Goal: Information Seeking & Learning: Learn about a topic

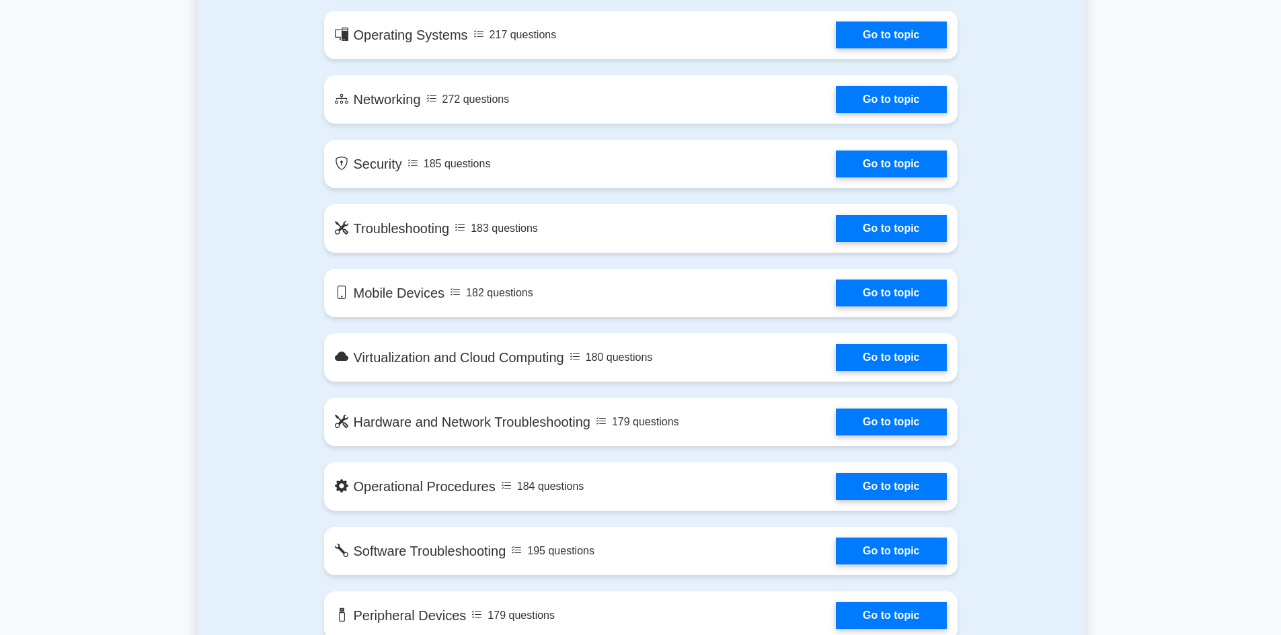
scroll to position [874, 0]
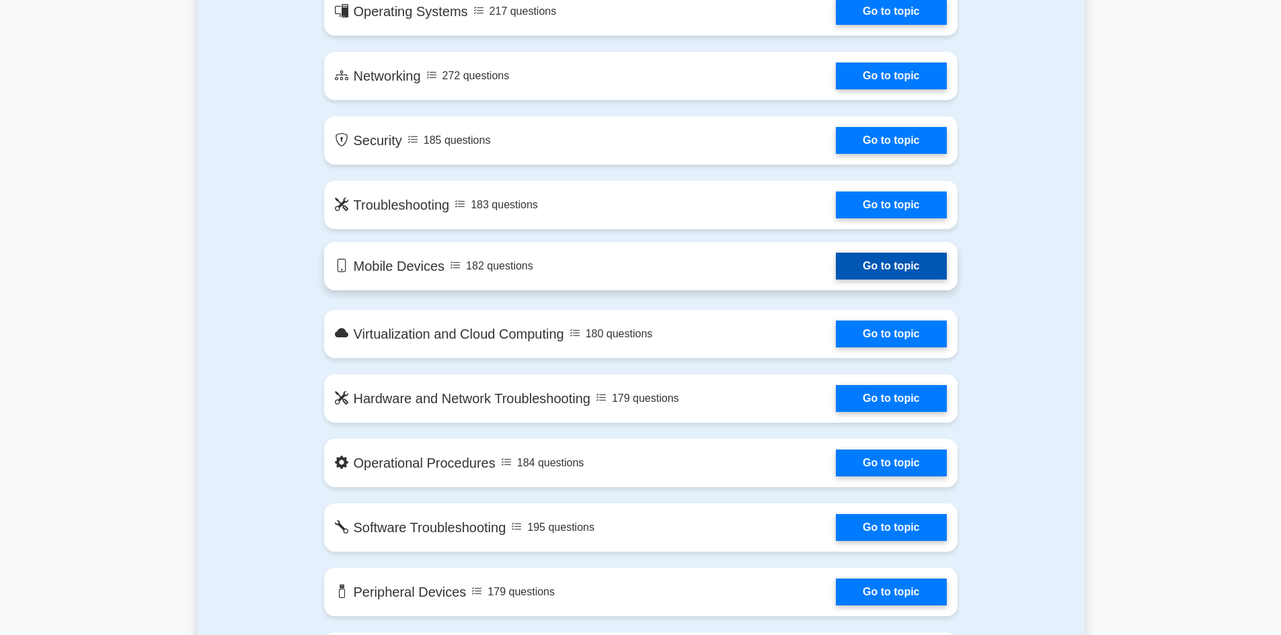
click at [836, 264] on link "Go to topic" at bounding box center [891, 266] width 110 height 27
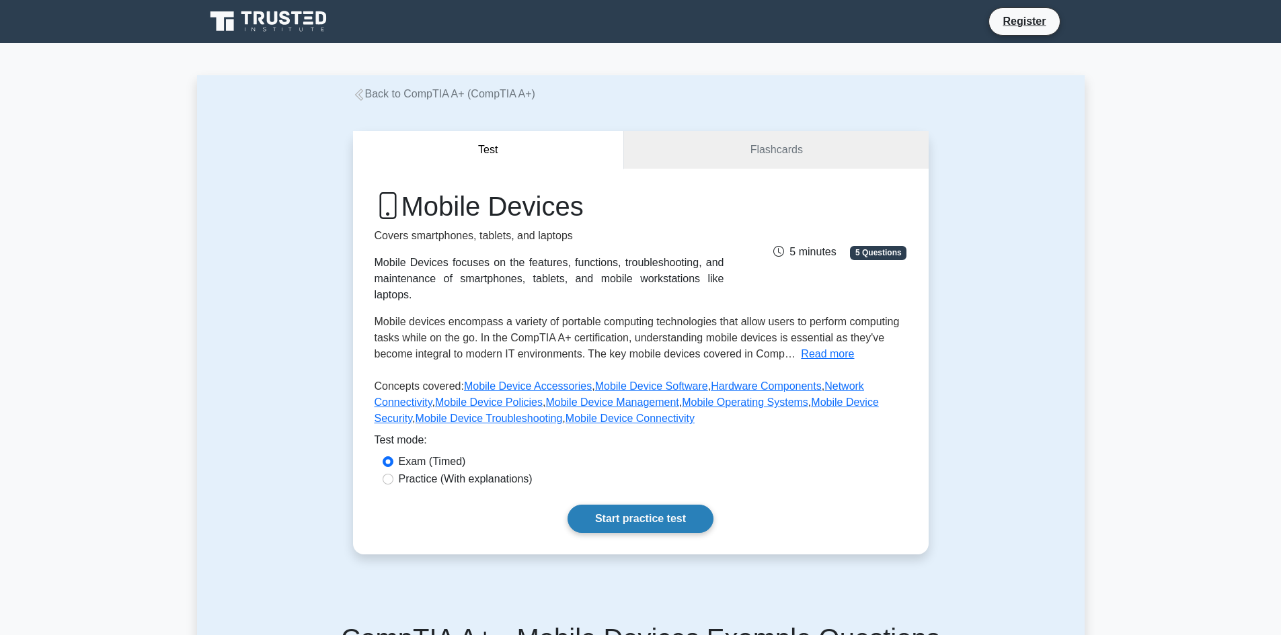
click at [672, 505] on link "Start practice test" at bounding box center [640, 519] width 146 height 28
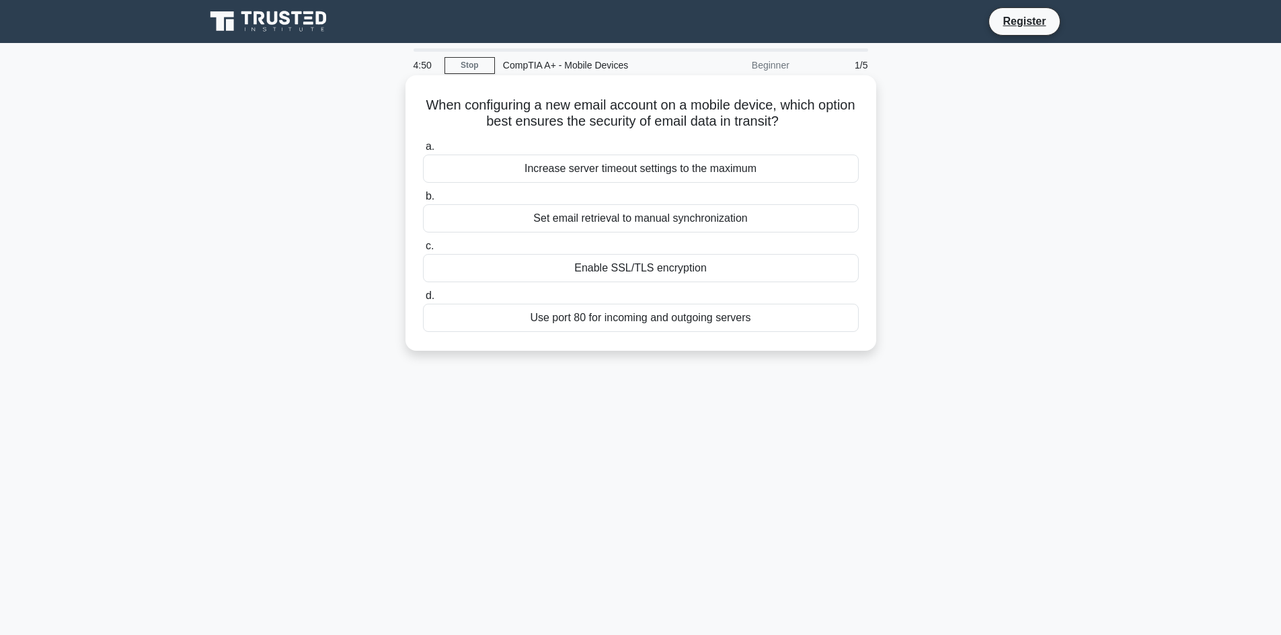
click at [602, 318] on div "Use port 80 for incoming and outgoing servers" at bounding box center [641, 318] width 436 height 28
click at [423, 300] on input "d. Use port 80 for incoming and outgoing servers" at bounding box center [423, 296] width 0 height 9
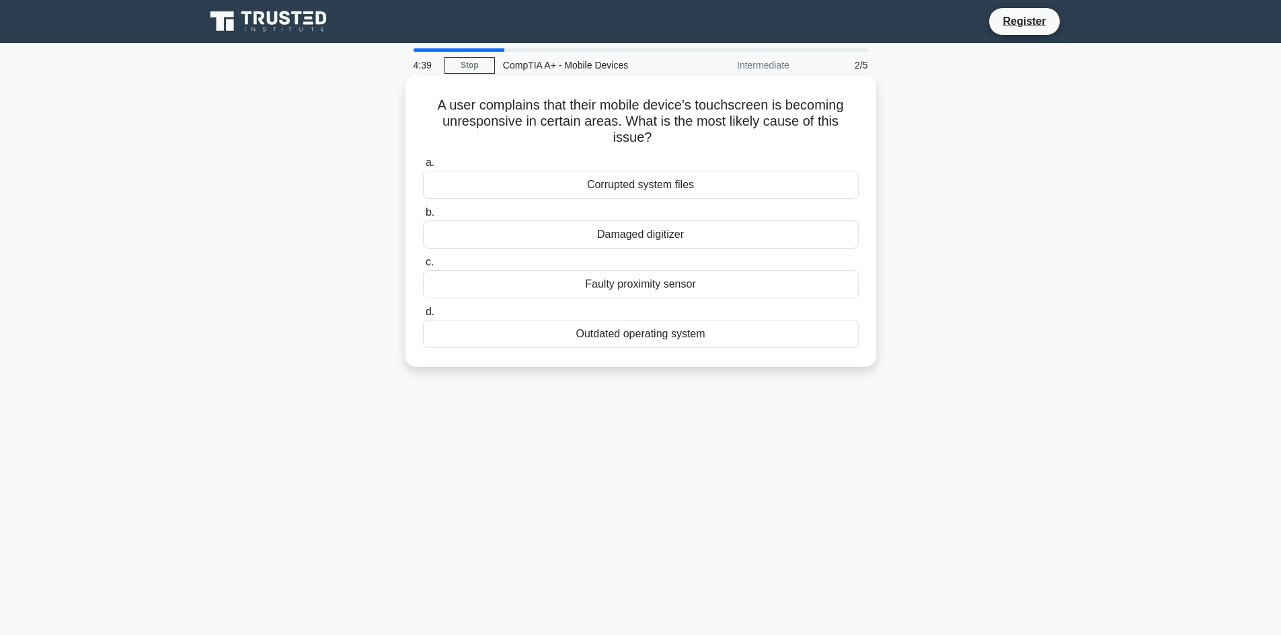
click at [676, 229] on div "Damaged digitizer" at bounding box center [641, 234] width 436 height 28
click at [423, 217] on input "b. Damaged digitizer" at bounding box center [423, 212] width 0 height 9
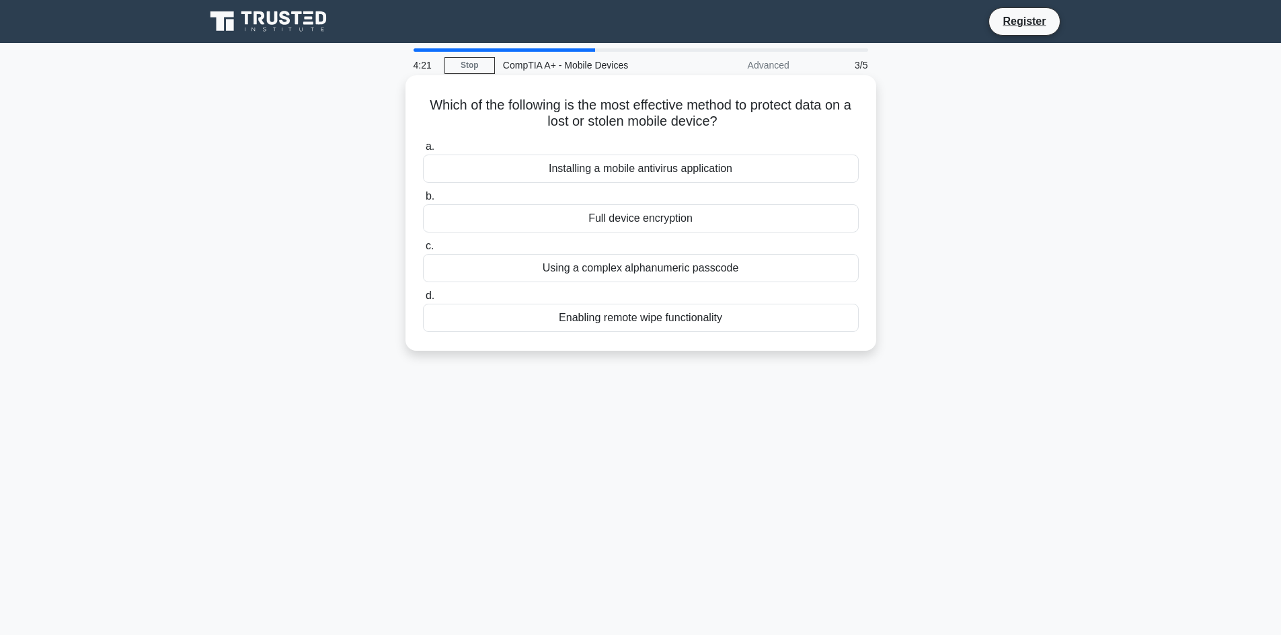
click at [732, 272] on div "Using a complex alphanumeric passcode" at bounding box center [641, 268] width 436 height 28
click at [423, 251] on input "c. Using a complex alphanumeric passcode" at bounding box center [423, 246] width 0 height 9
click at [727, 176] on div "Use a complex alphanumeric passcode" at bounding box center [641, 169] width 436 height 28
click at [423, 151] on input "a. Use a complex alphanumeric passcode" at bounding box center [423, 147] width 0 height 9
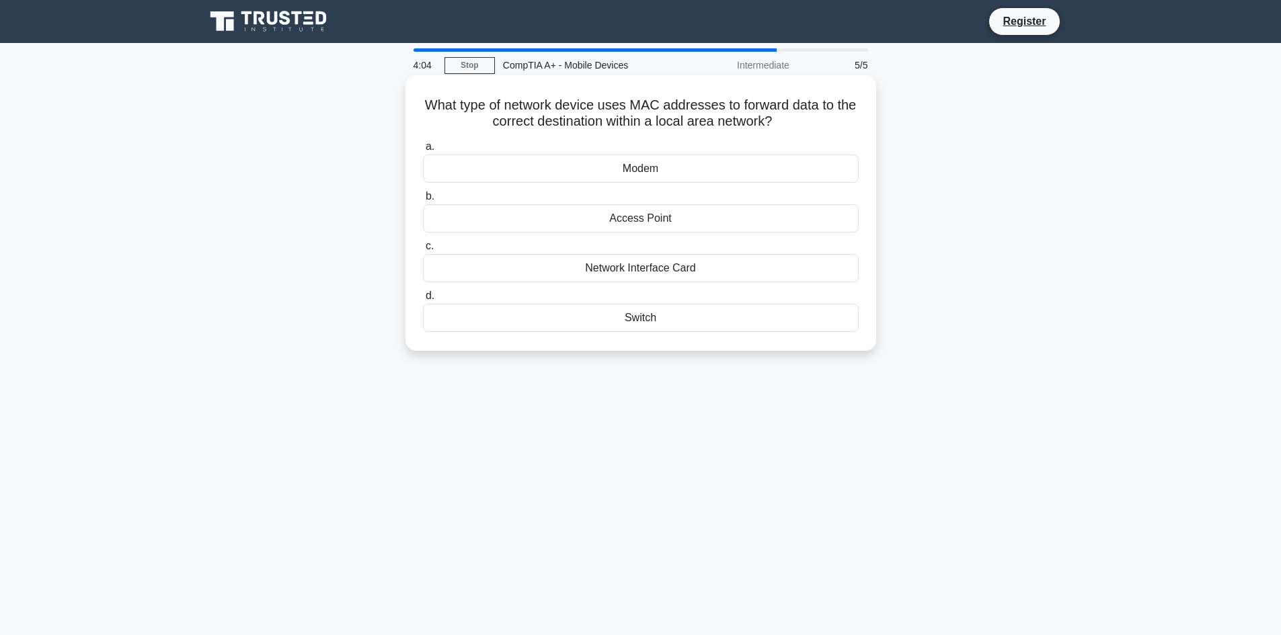
click at [691, 266] on div "Network Interface Card" at bounding box center [641, 268] width 436 height 28
click at [423, 251] on input "c. Network Interface Card" at bounding box center [423, 246] width 0 height 9
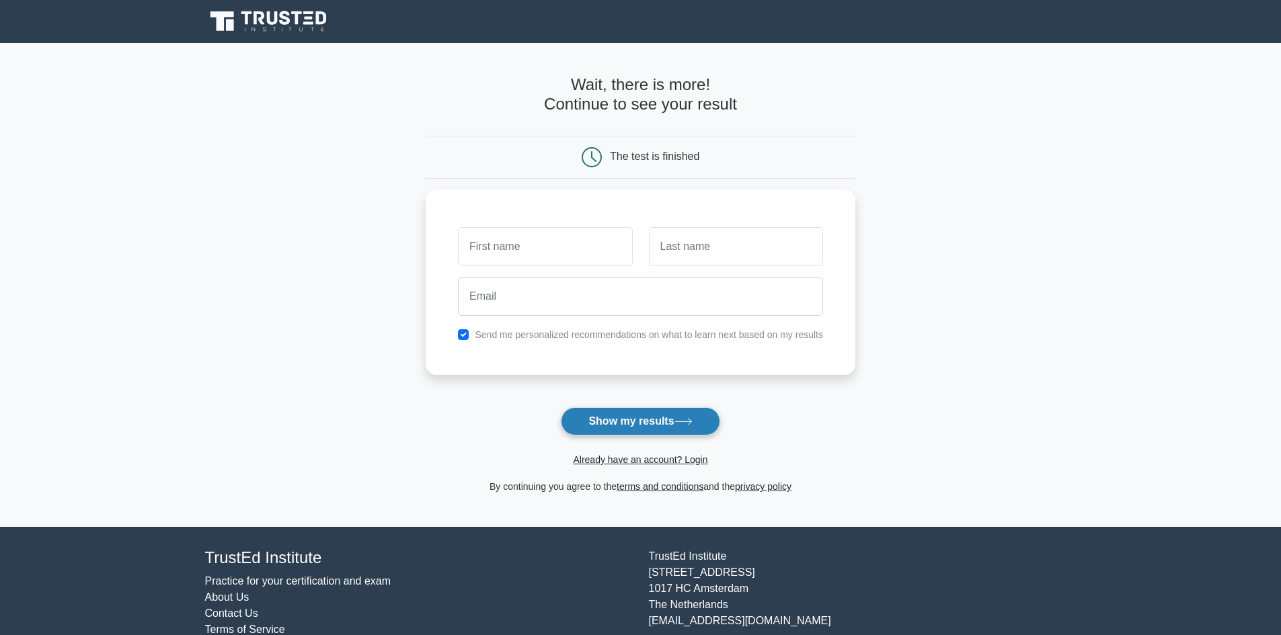
click at [661, 413] on button "Show my results" at bounding box center [640, 421] width 159 height 28
click at [561, 235] on input "text" at bounding box center [545, 243] width 174 height 39
type input "n"
click at [688, 245] on input "text" at bounding box center [736, 243] width 174 height 39
type input "n"
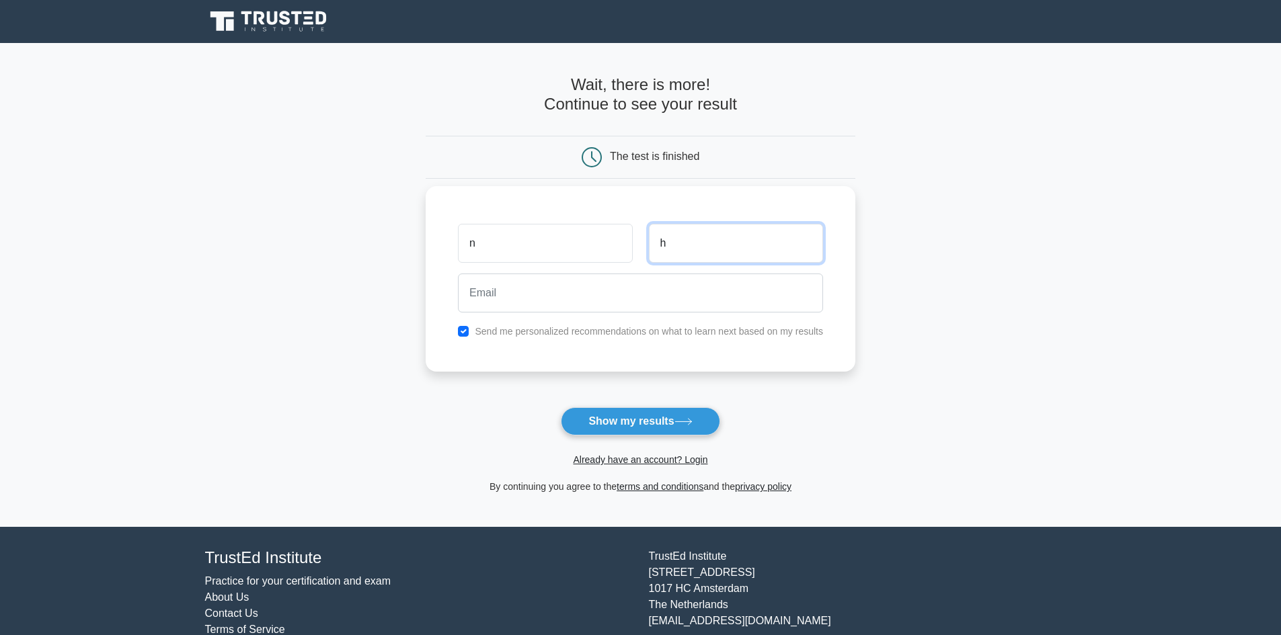
type input "h"
click at [520, 287] on input "email" at bounding box center [640, 293] width 365 height 39
click at [463, 330] on input "checkbox" at bounding box center [463, 331] width 11 height 11
checkbox input "false"
click at [503, 297] on input "email" at bounding box center [640, 293] width 365 height 39
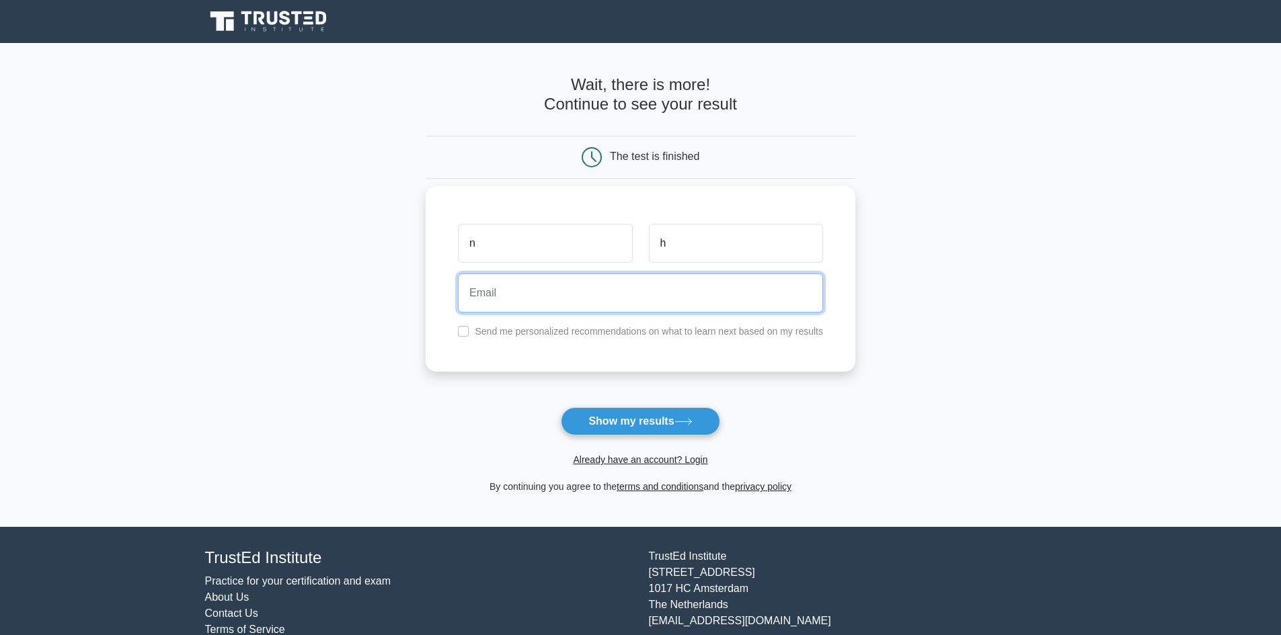
type input "nh192526@gmail.com"
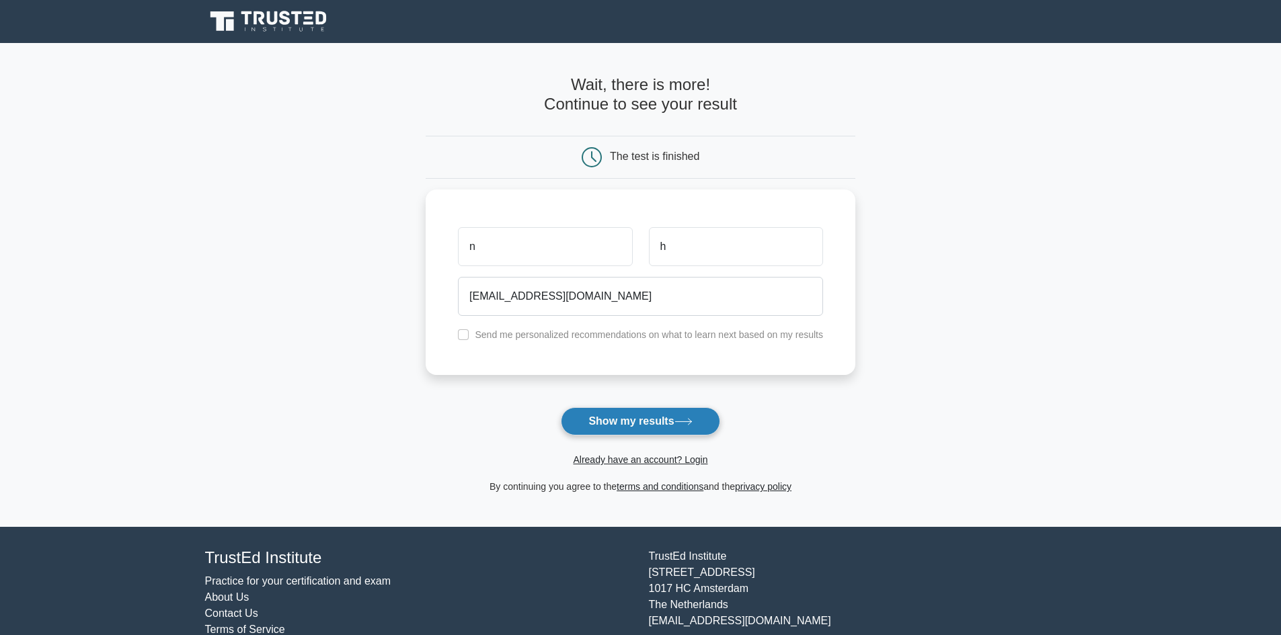
click at [652, 415] on button "Show my results" at bounding box center [640, 421] width 159 height 28
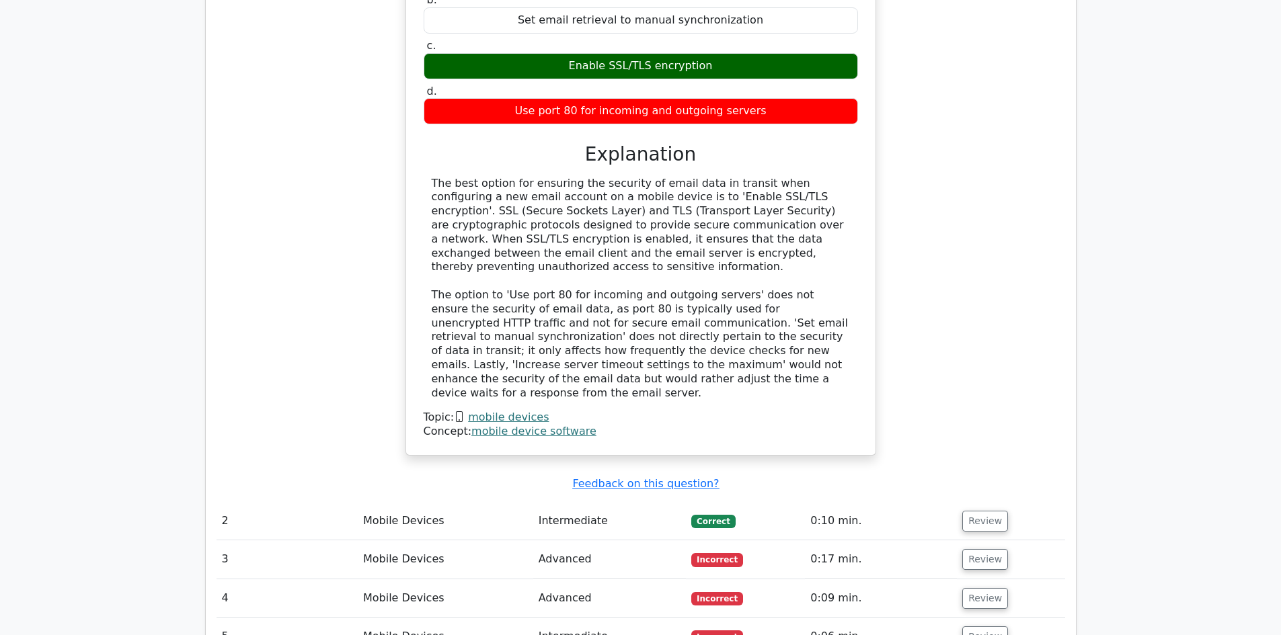
scroll to position [1215, 0]
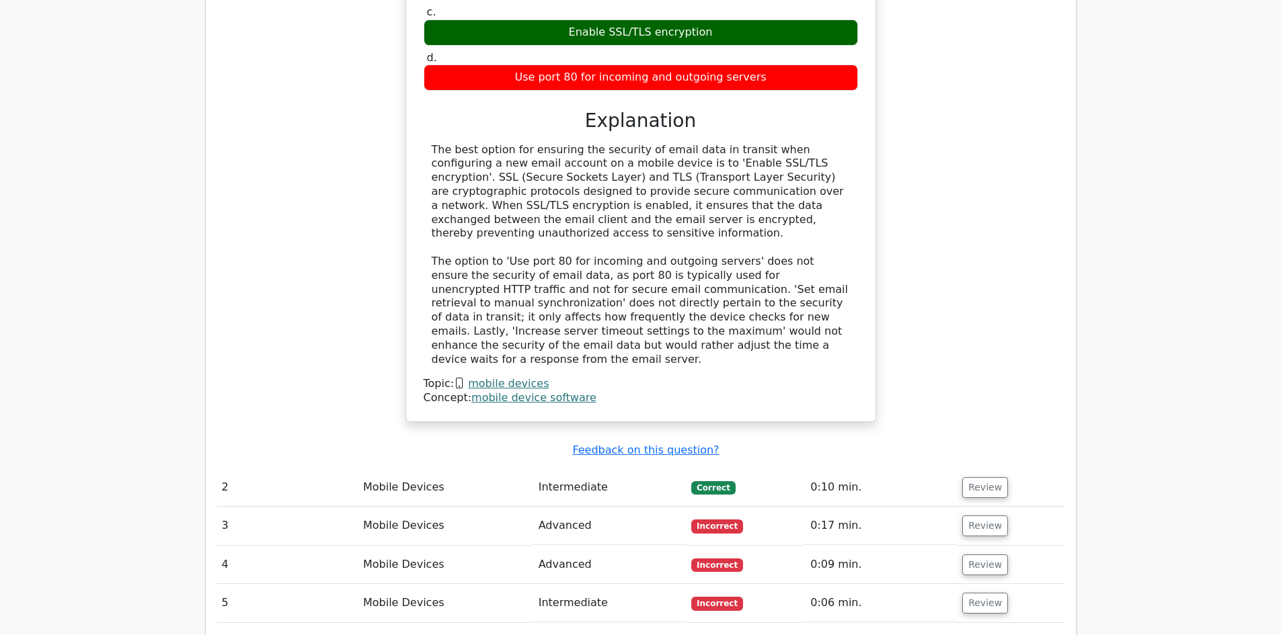
click at [396, 469] on td "Mobile Devices" at bounding box center [445, 488] width 175 height 38
click at [567, 469] on td "Intermediate" at bounding box center [609, 488] width 153 height 38
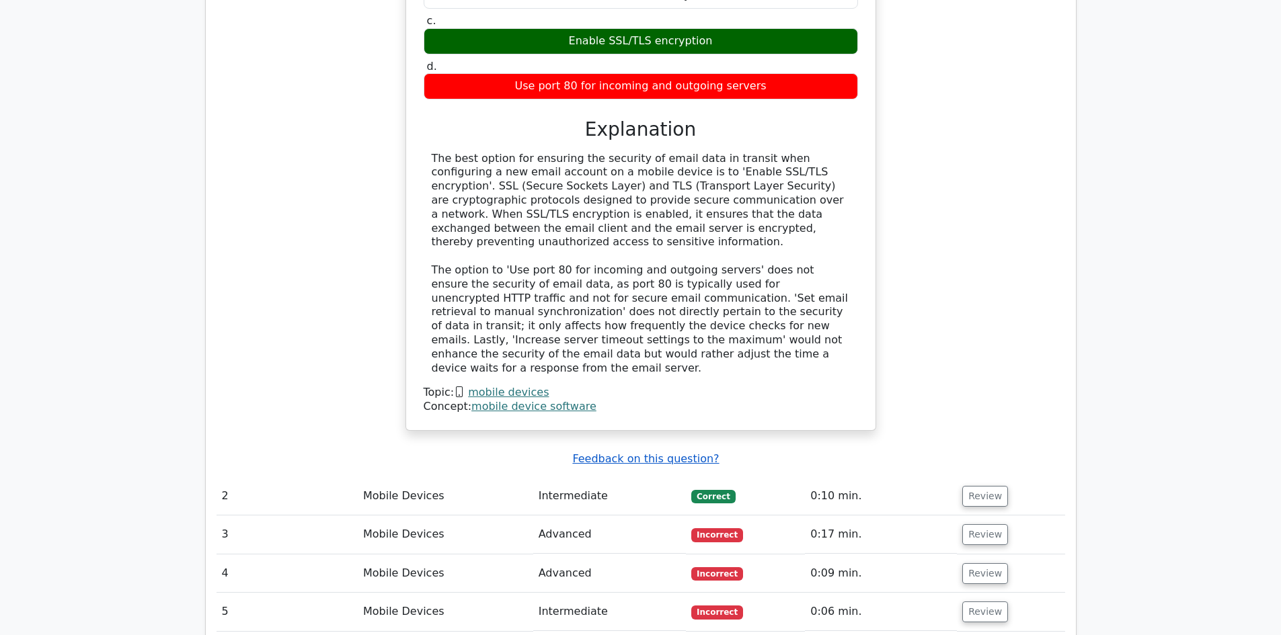
scroll to position [1283, 0]
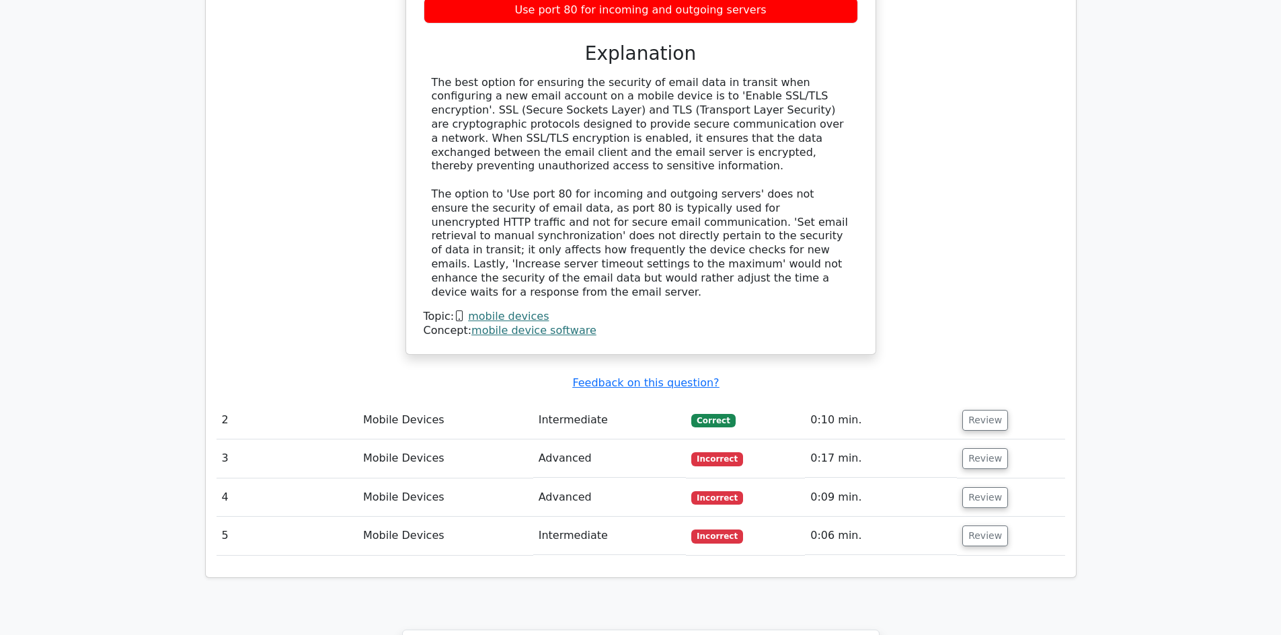
click at [405, 440] on td "Mobile Devices" at bounding box center [445, 459] width 175 height 38
click at [219, 440] on td "3" at bounding box center [286, 459] width 141 height 38
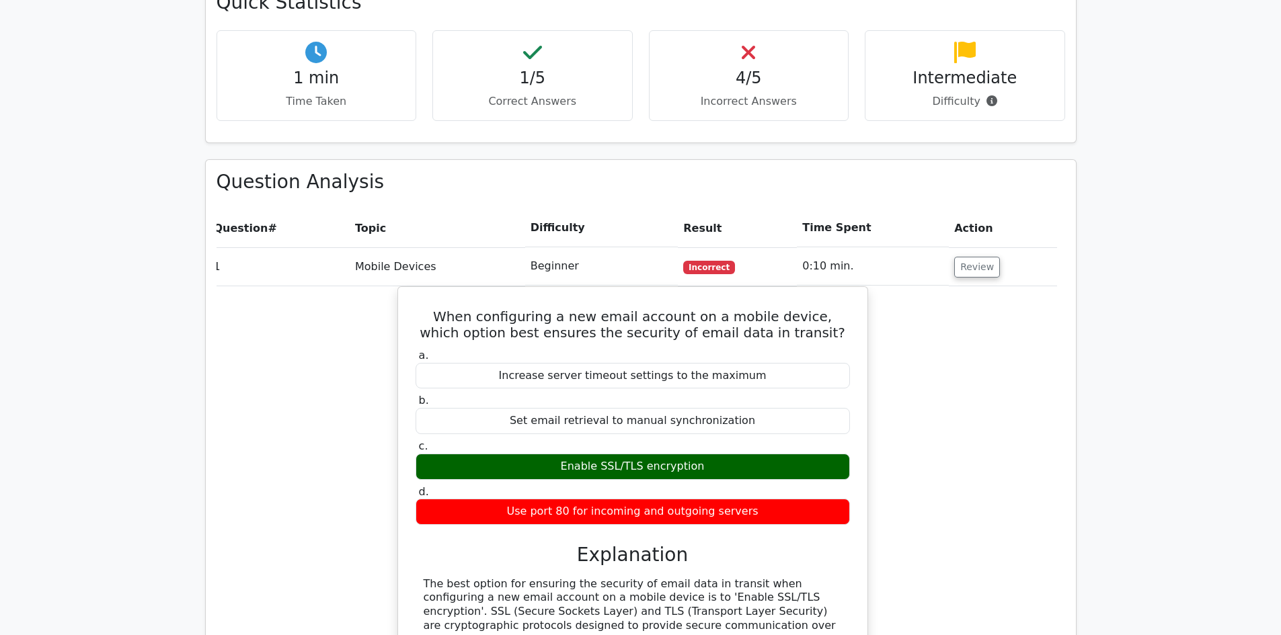
scroll to position [745, 0]
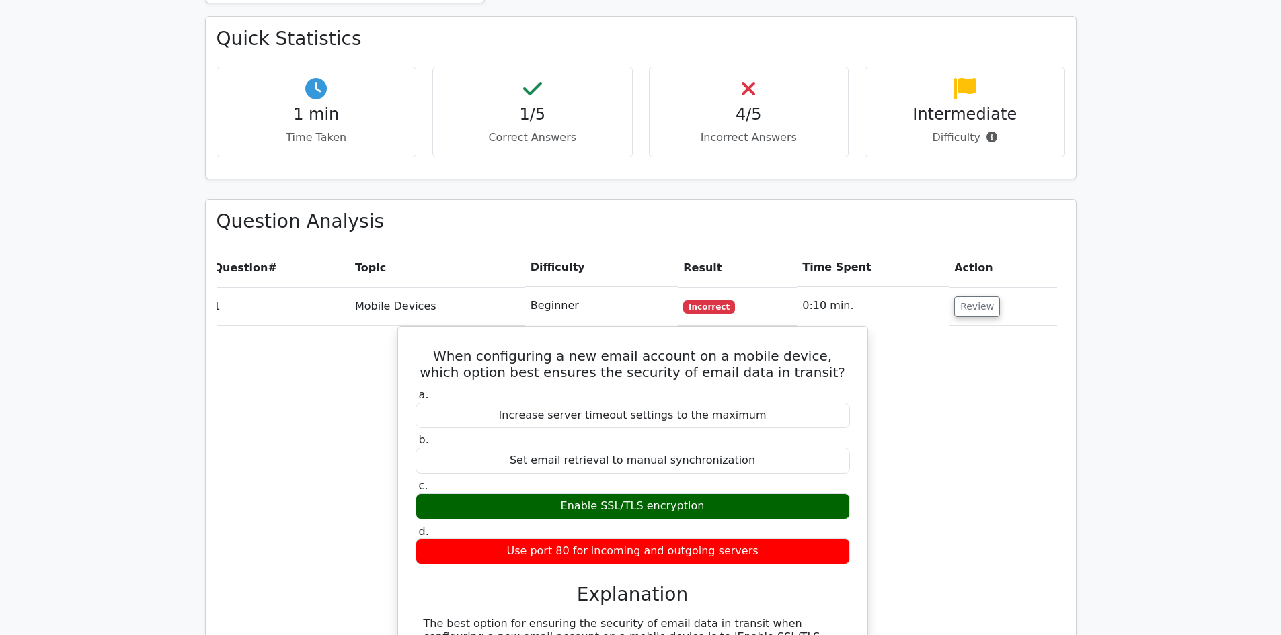
click at [762, 130] on p "Incorrect Answers" at bounding box center [748, 138] width 177 height 16
click at [575, 105] on h4 "1/5" at bounding box center [532, 114] width 177 height 19
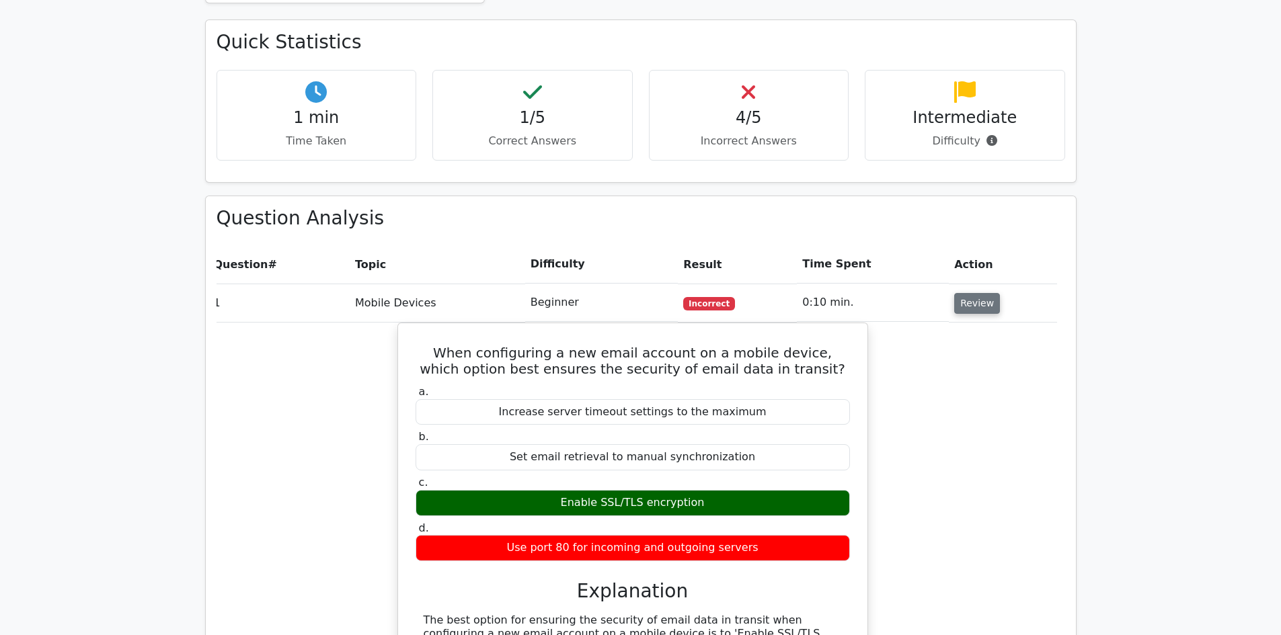
click at [963, 293] on button "Review" at bounding box center [977, 303] width 46 height 21
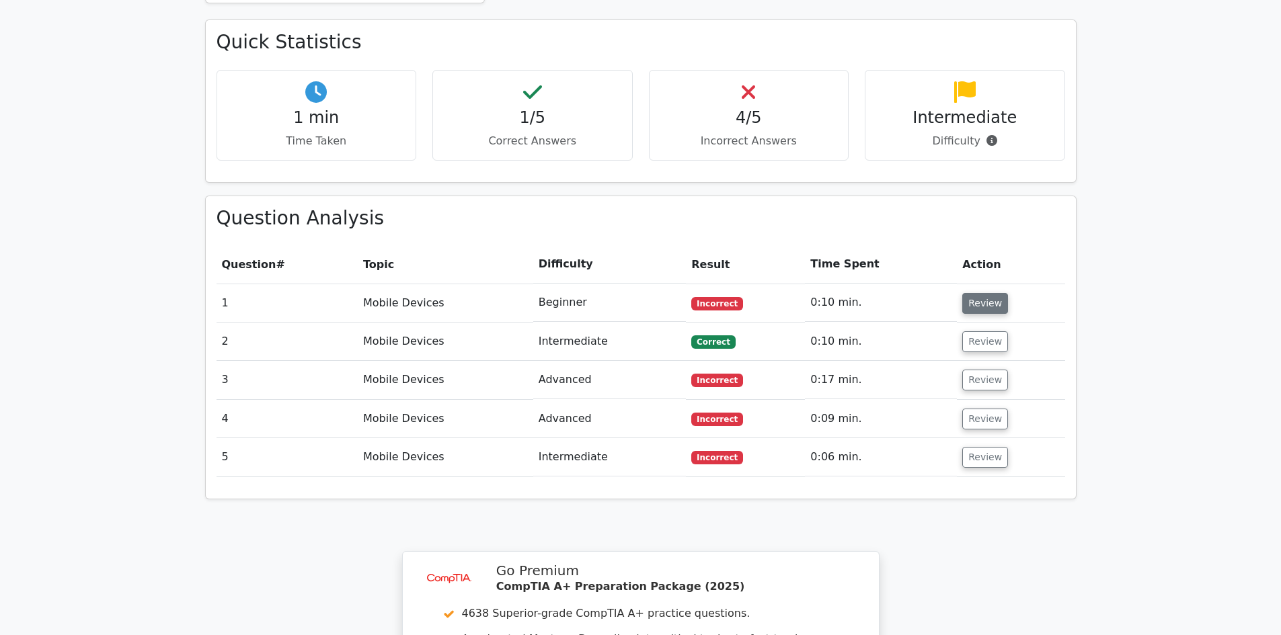
scroll to position [0, 0]
click at [989, 331] on button "Review" at bounding box center [985, 341] width 46 height 21
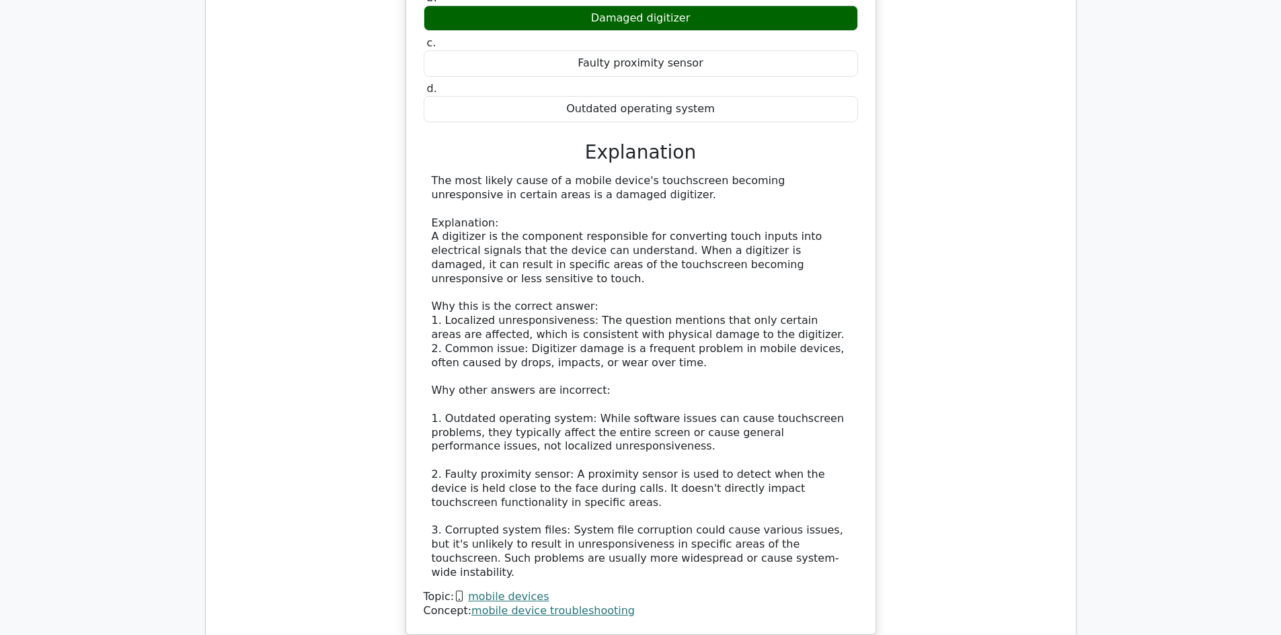
scroll to position [1350, 0]
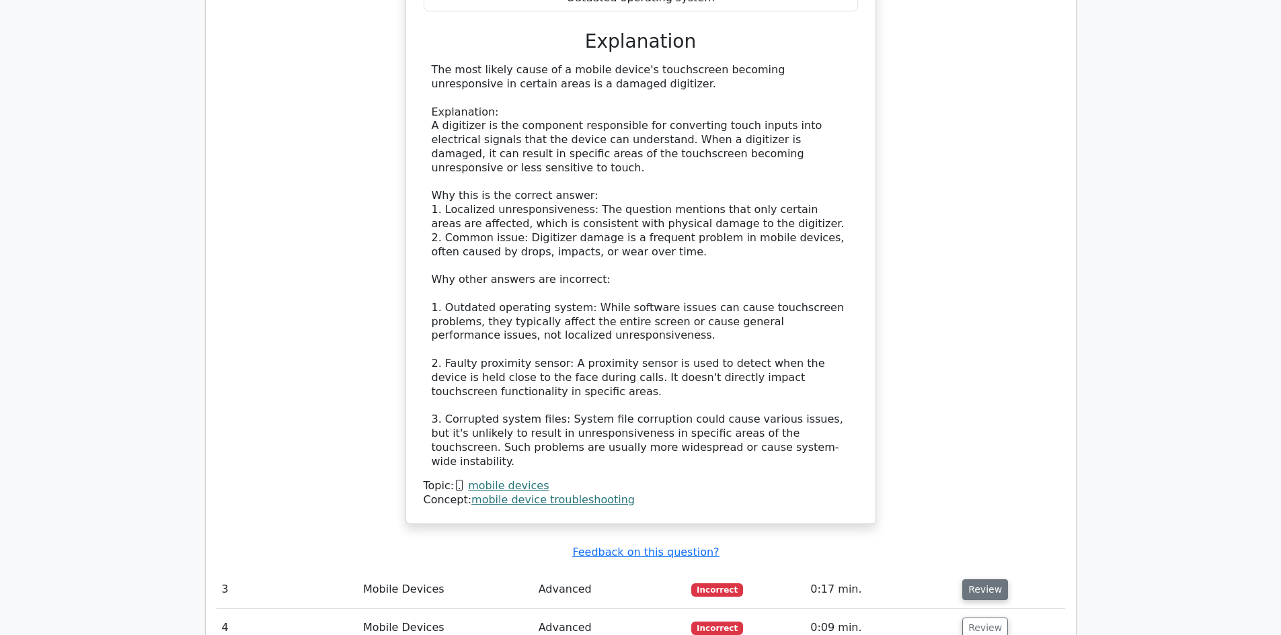
click at [984, 579] on button "Review" at bounding box center [985, 589] width 46 height 21
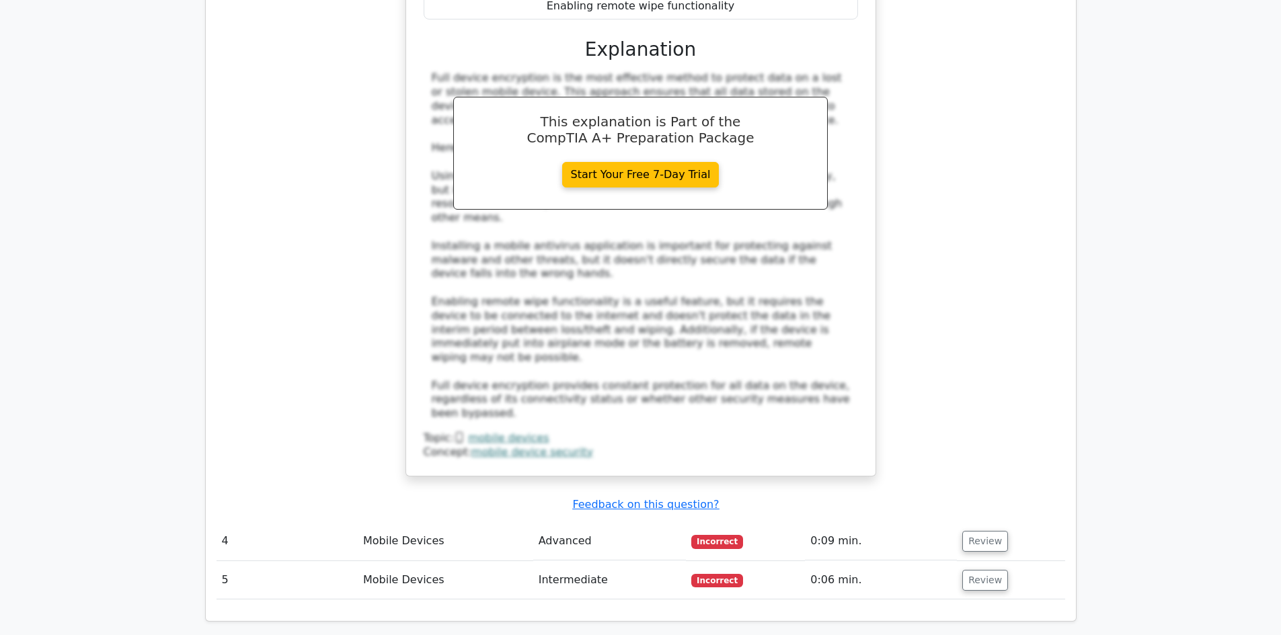
scroll to position [2224, 0]
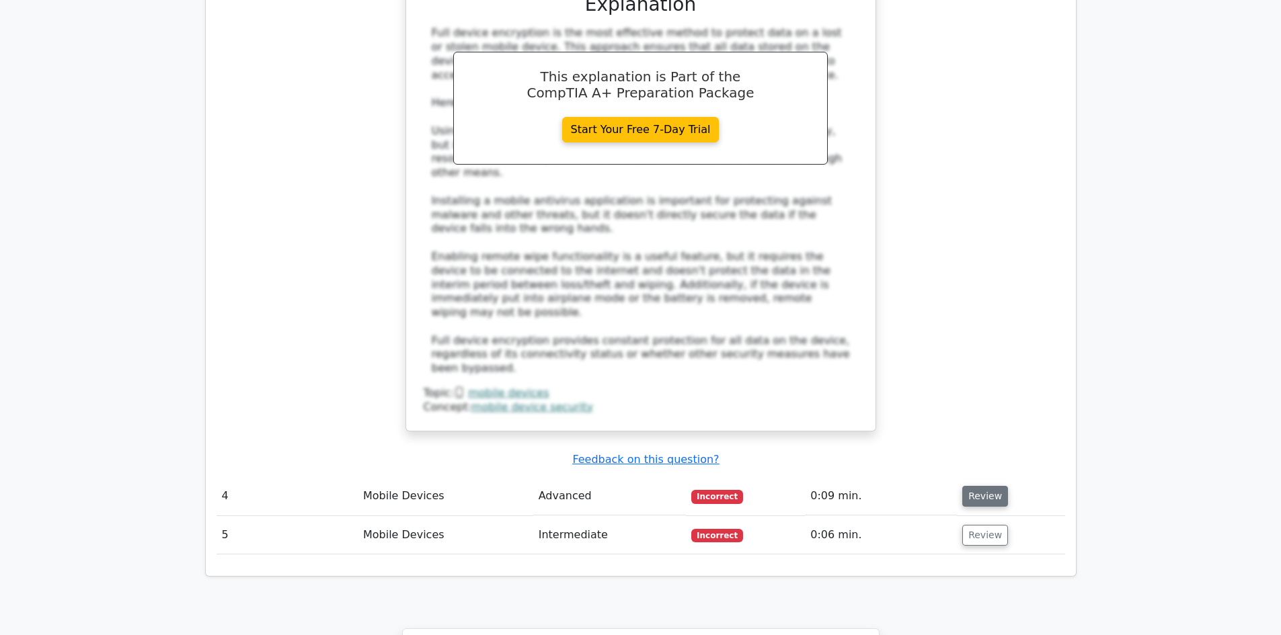
click at [990, 486] on button "Review" at bounding box center [985, 496] width 46 height 21
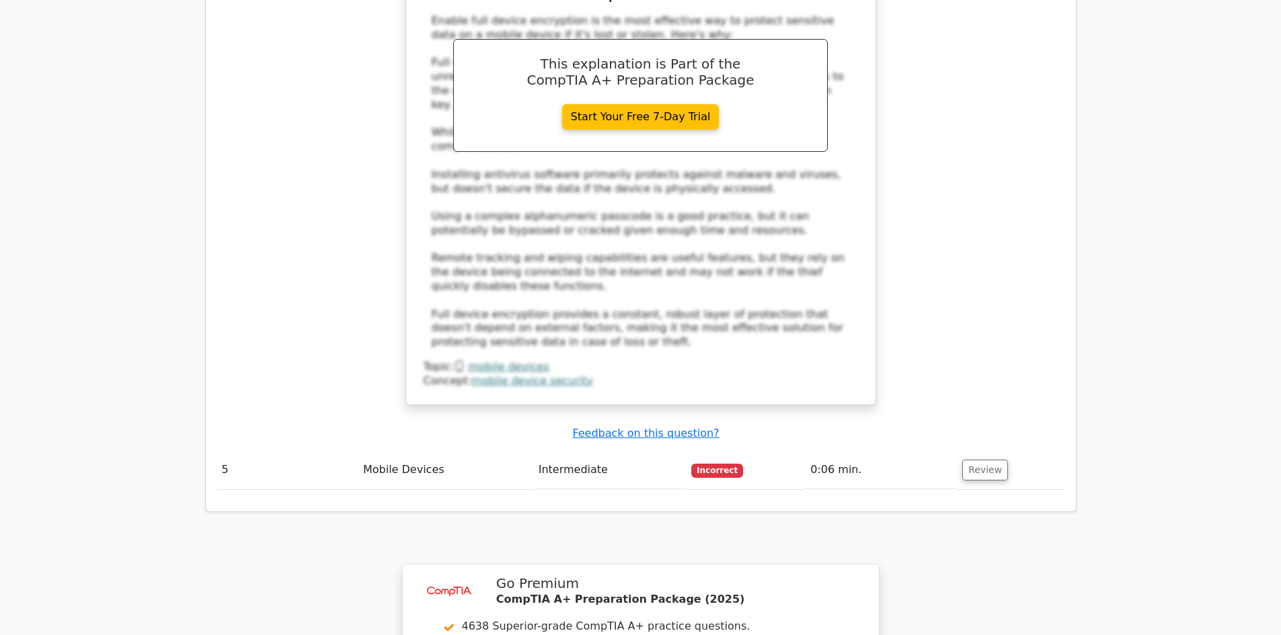
scroll to position [3016, 0]
click at [980, 461] on button "Review" at bounding box center [985, 471] width 46 height 21
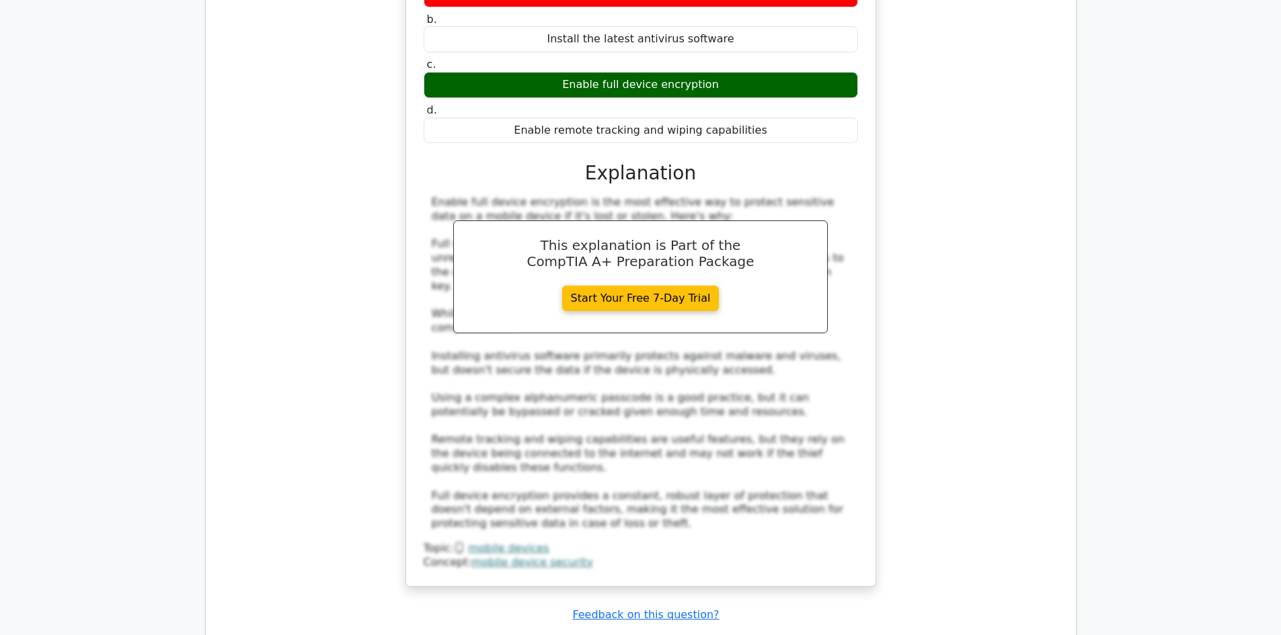
scroll to position [2680, 0]
